Goal: Information Seeking & Learning: Find specific fact

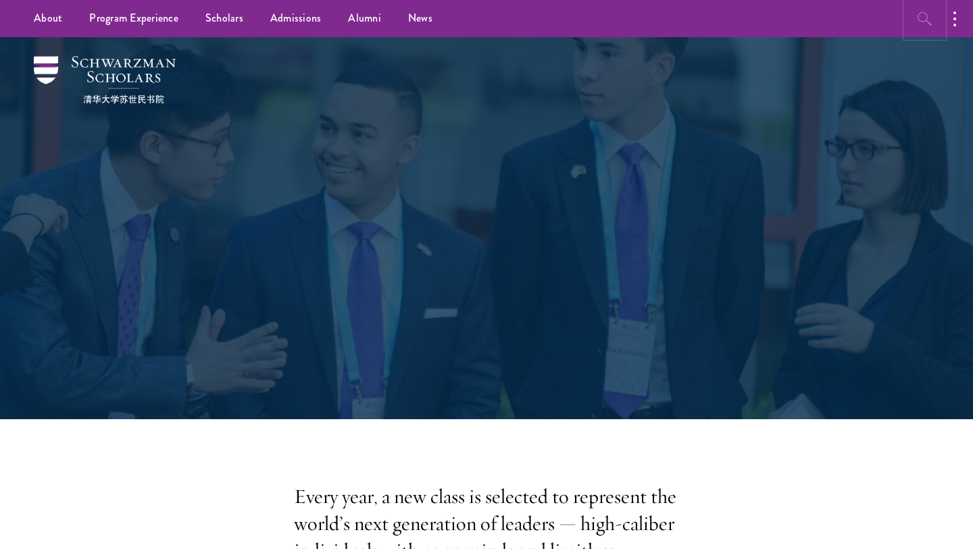
click at [930, 22] on icon "button" at bounding box center [925, 19] width 16 height 16
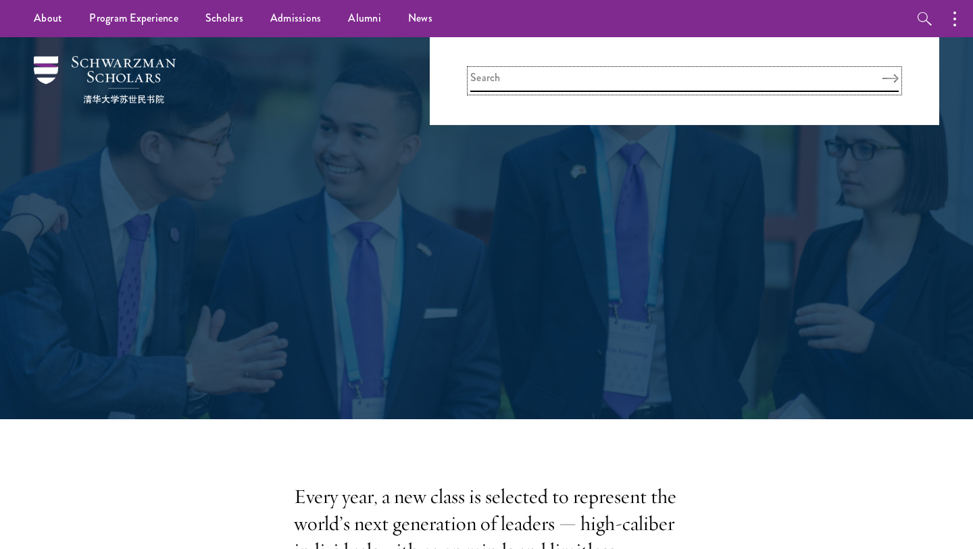
click at [575, 91] on input "search" at bounding box center [684, 81] width 428 height 22
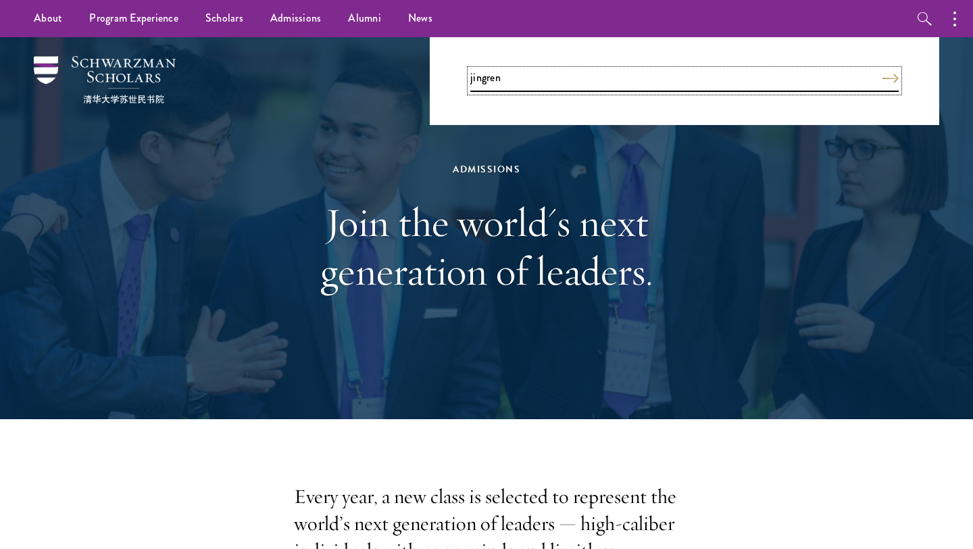
type input "jingren"
click at [882, 74] on button "Search" at bounding box center [890, 78] width 16 height 9
click at [221, 18] on link "Scholars" at bounding box center [224, 18] width 65 height 37
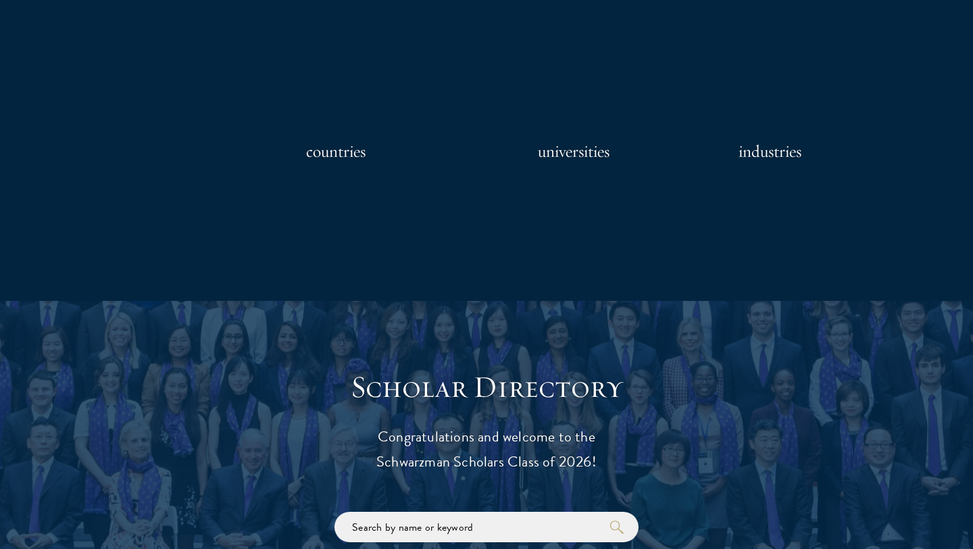
scroll to position [1641, 0]
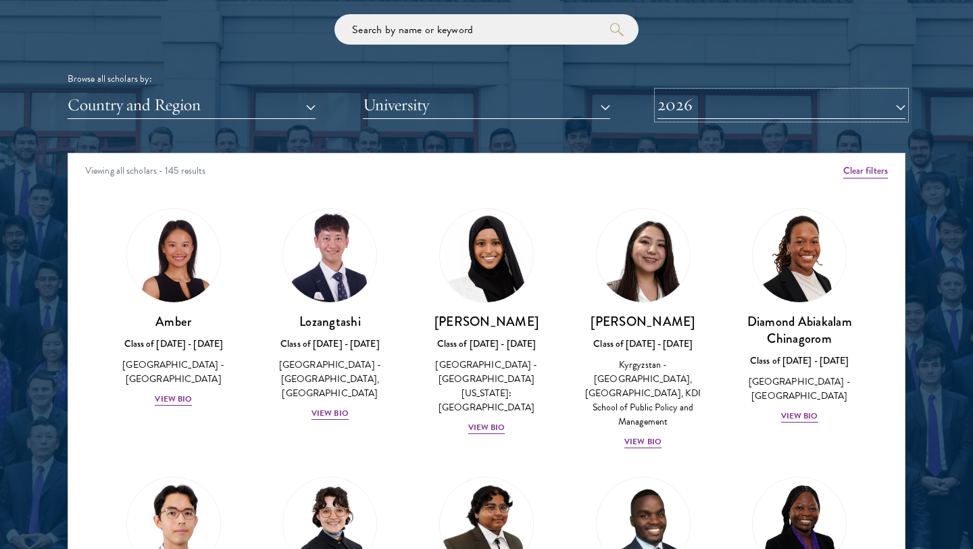
click at [680, 105] on button "2026" at bounding box center [781, 105] width 248 height 28
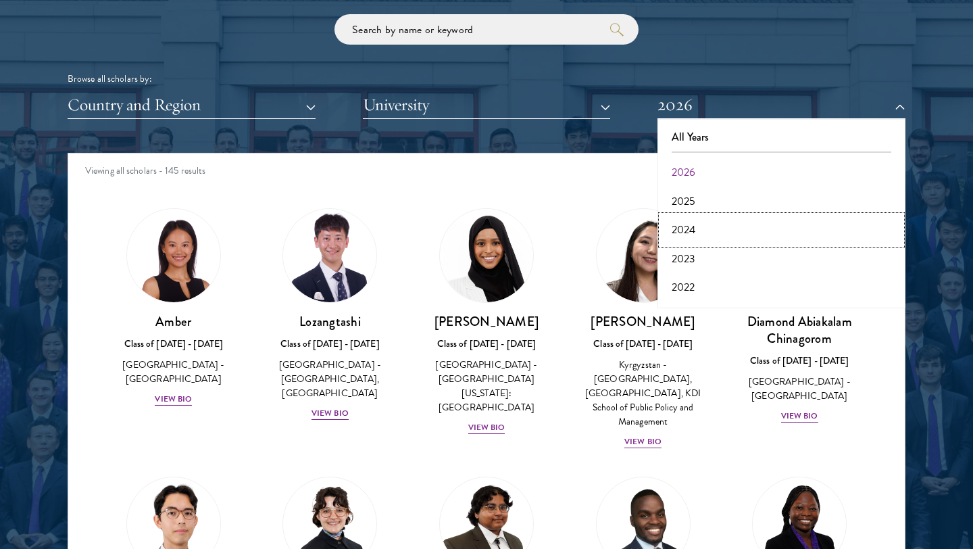
click at [688, 227] on button "2024" at bounding box center [781, 230] width 240 height 28
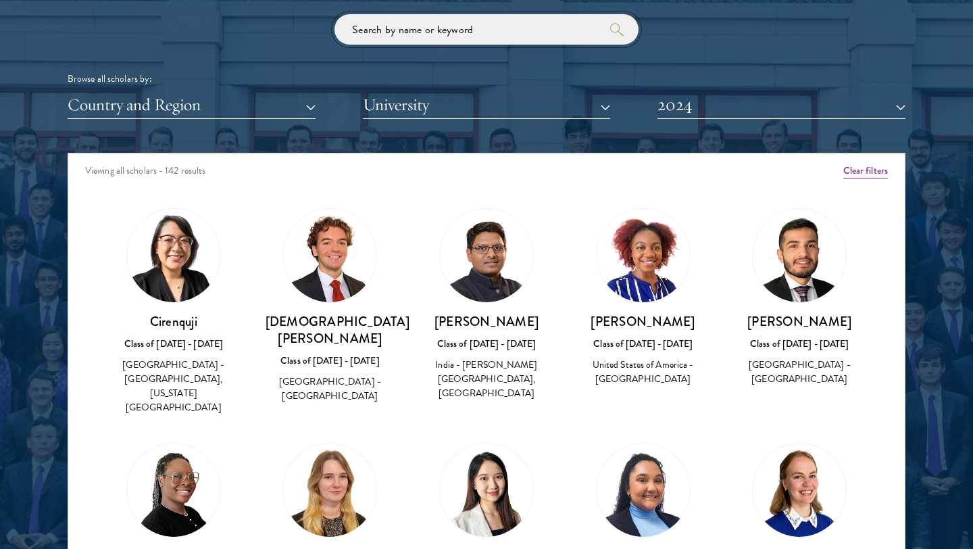
click at [463, 29] on input "search" at bounding box center [486, 29] width 304 height 30
type input "jing"
click button "submit" at bounding box center [0, 0] width 0 height 0
